Goal: Information Seeking & Learning: Learn about a topic

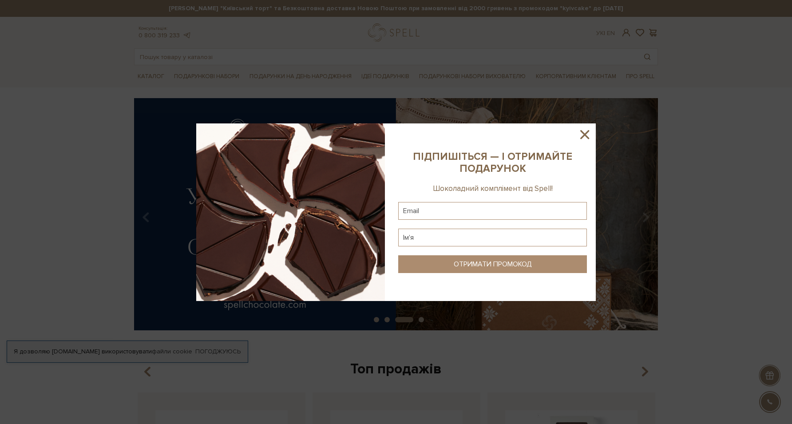
click at [588, 132] on icon at bounding box center [584, 134] width 15 height 15
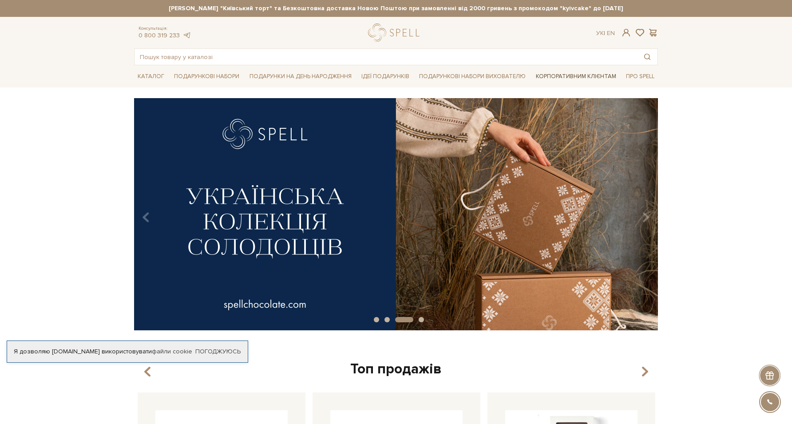
click at [585, 78] on link "Корпоративним клієнтам" at bounding box center [575, 76] width 87 height 15
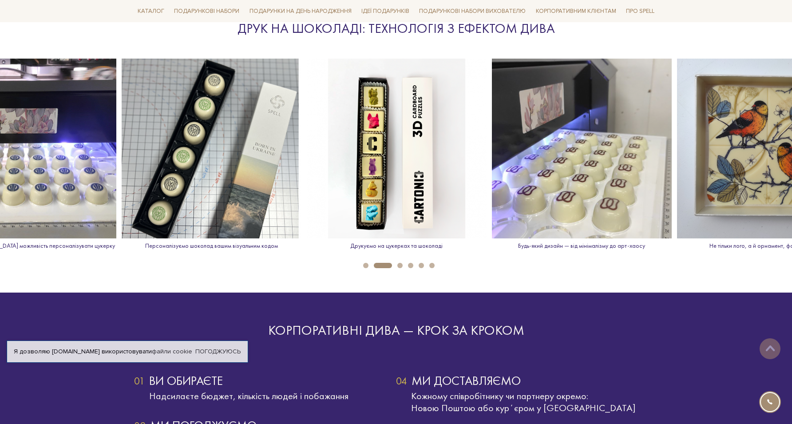
scroll to position [1298, 0]
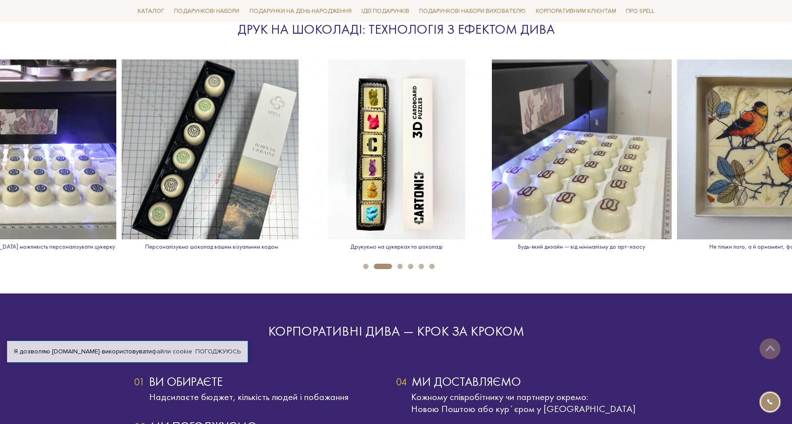
click at [399, 266] on button "3" at bounding box center [399, 266] width 5 height 5
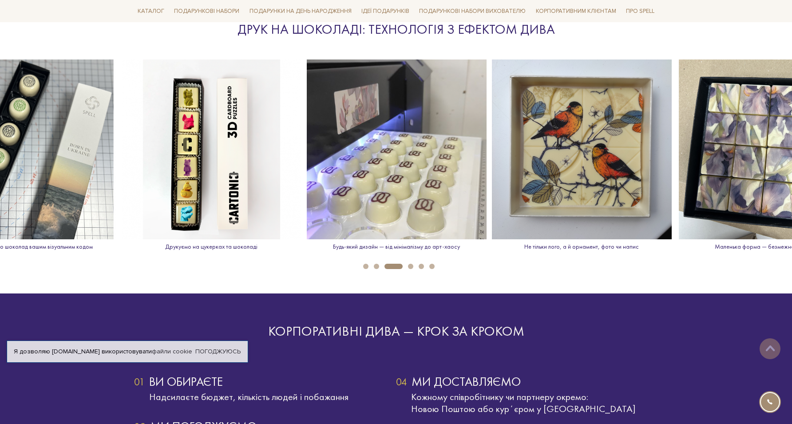
click at [408, 264] on button "4" at bounding box center [410, 266] width 5 height 5
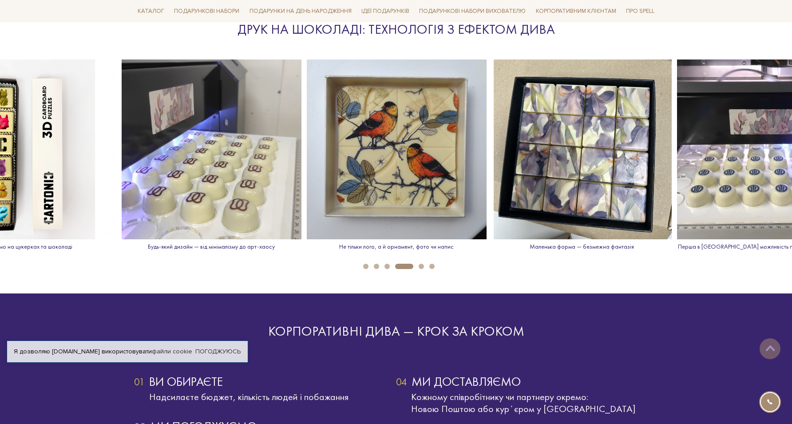
click at [422, 265] on button "5" at bounding box center [421, 266] width 5 height 5
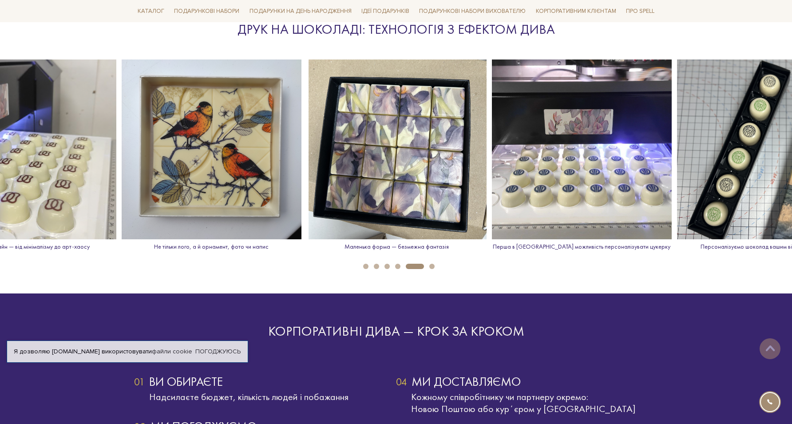
click at [432, 265] on button "6" at bounding box center [431, 266] width 5 height 5
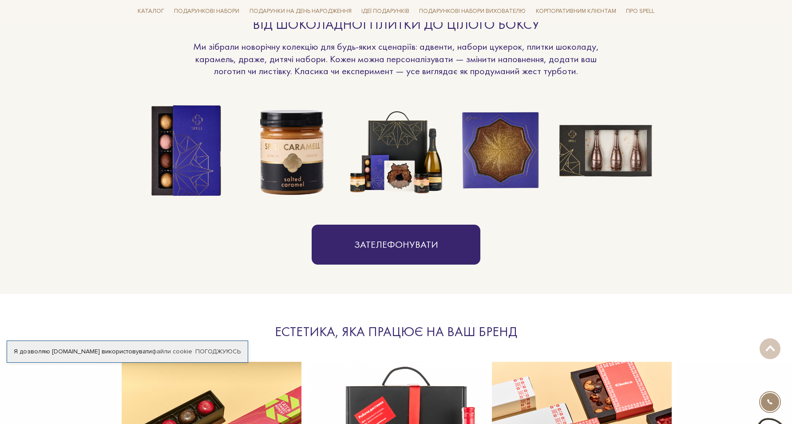
scroll to position [0, 0]
